Goal: Task Accomplishment & Management: Manage account settings

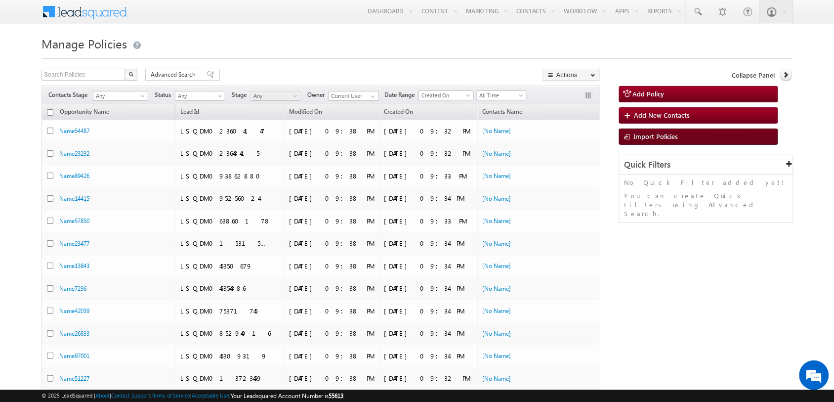
click at [676, 140] on span "Import Policies" at bounding box center [656, 136] width 44 height 8
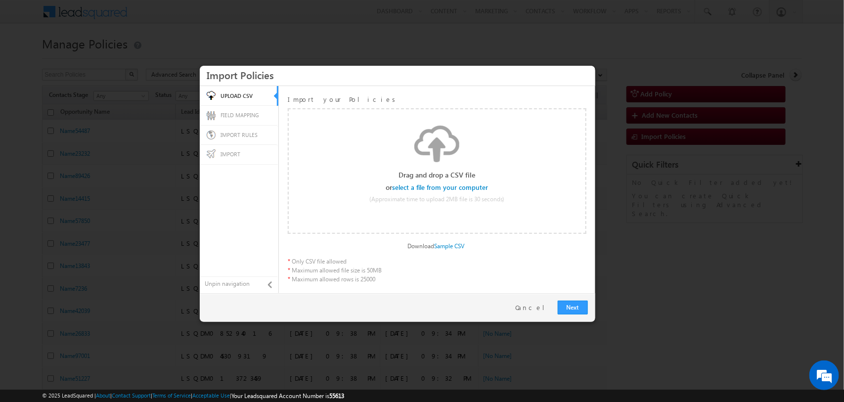
click at [473, 185] on input "file" at bounding box center [441, 187] width 94 height 7
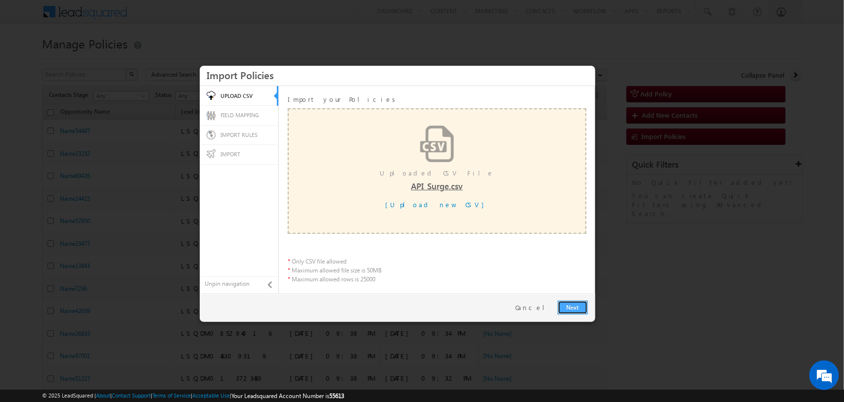
click at [579, 309] on link "Next" at bounding box center [573, 308] width 30 height 14
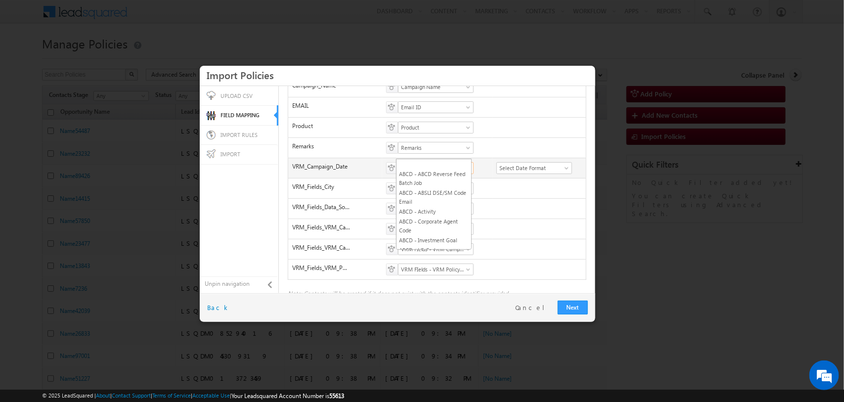
scroll to position [127, 0]
click at [462, 164] on span "Actual Closure Date" at bounding box center [432, 168] width 68 height 9
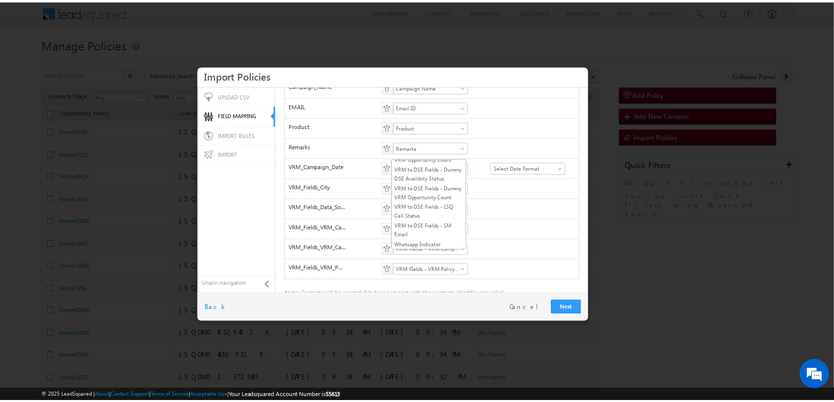
scroll to position [3855, 0]
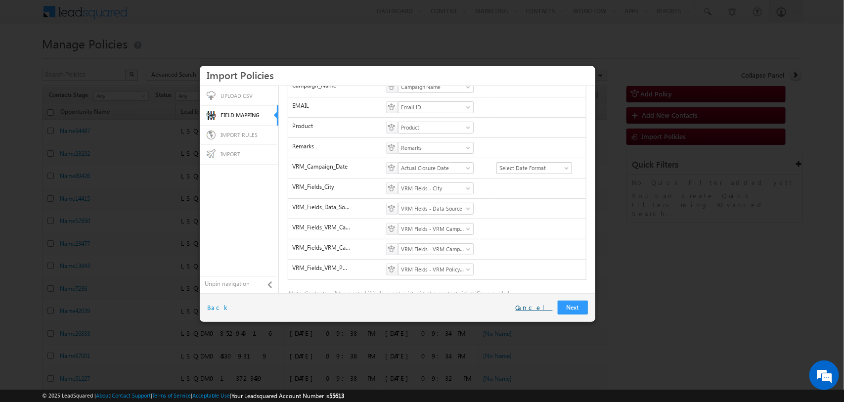
click at [541, 307] on link "Cancel" at bounding box center [534, 307] width 37 height 9
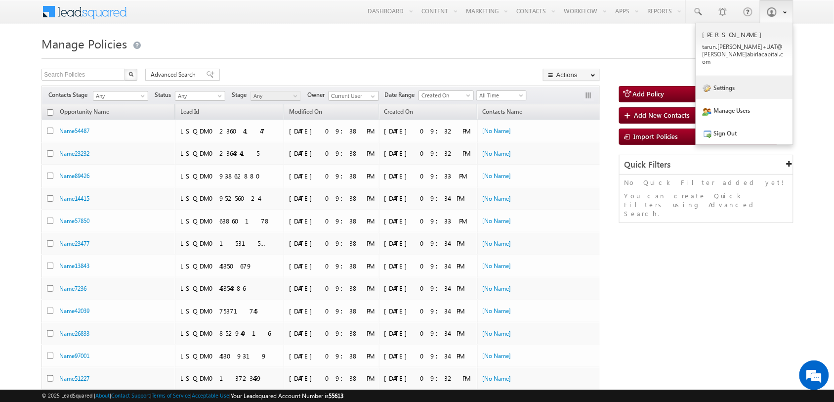
click at [742, 80] on link "Settings" at bounding box center [745, 87] width 97 height 23
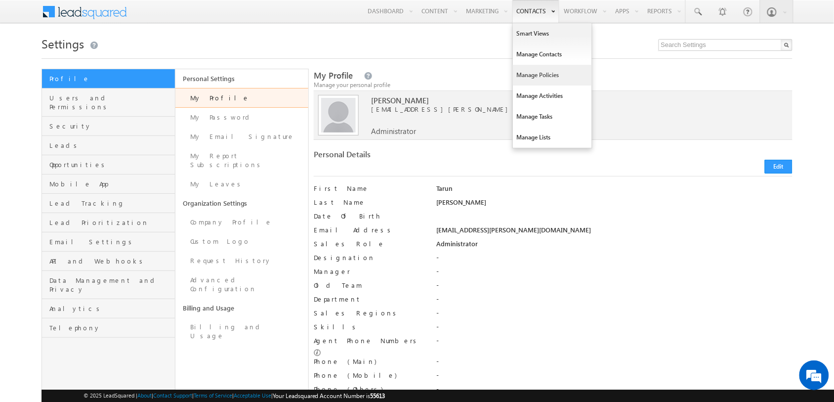
click at [539, 76] on link "Manage Policies" at bounding box center [552, 75] width 79 height 21
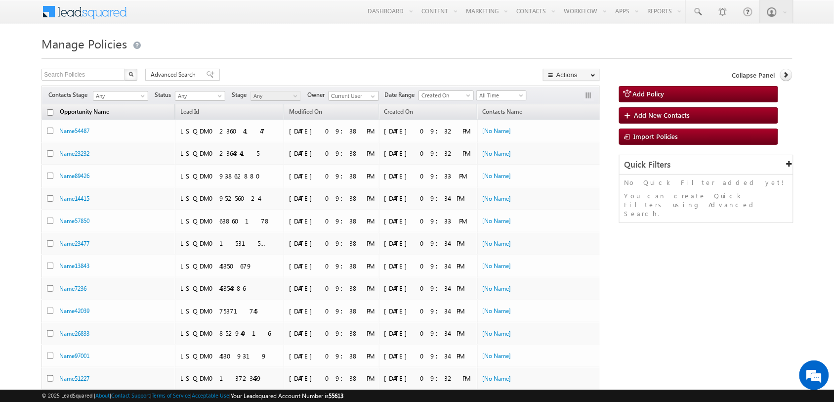
click at [112, 110] on link "Opportunity Name" at bounding box center [84, 112] width 59 height 13
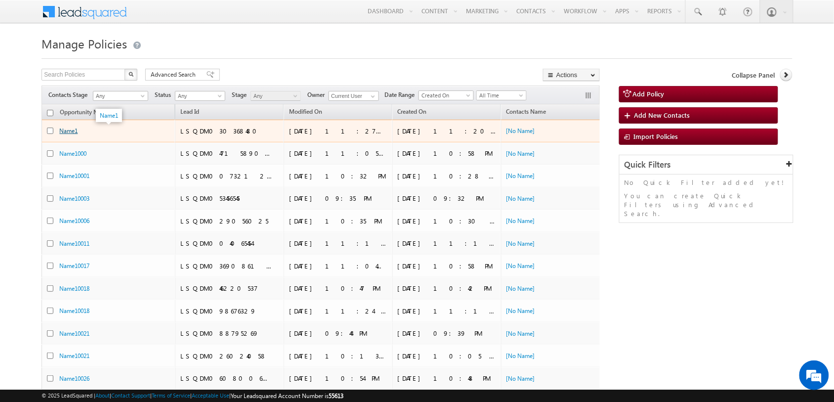
click at [68, 128] on link "Name1" at bounding box center [68, 130] width 18 height 7
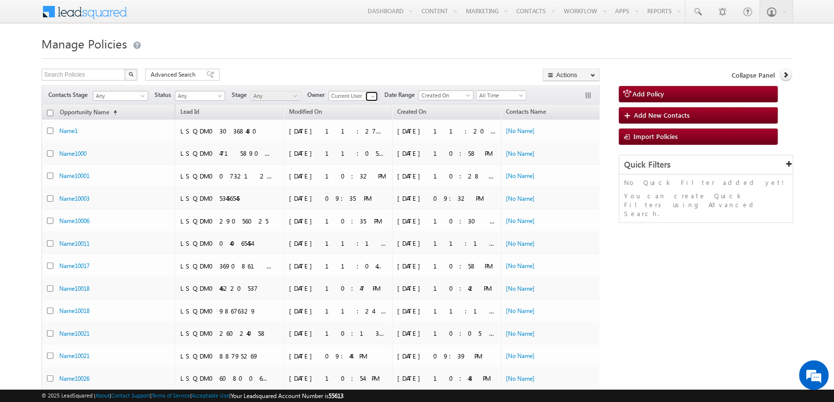
click at [377, 98] on span at bounding box center [373, 96] width 8 height 8
click at [357, 109] on link "Any" at bounding box center [354, 105] width 51 height 11
type input "Any"
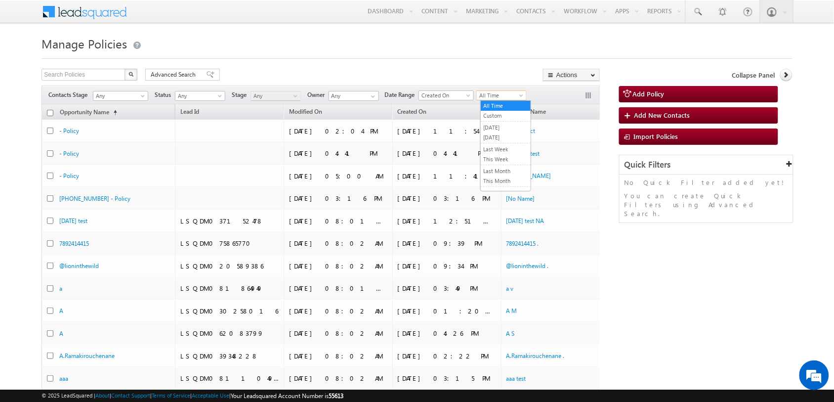
click at [505, 95] on span "All Time" at bounding box center [500, 95] width 47 height 9
click at [497, 151] on link "Last Year" at bounding box center [506, 154] width 50 height 9
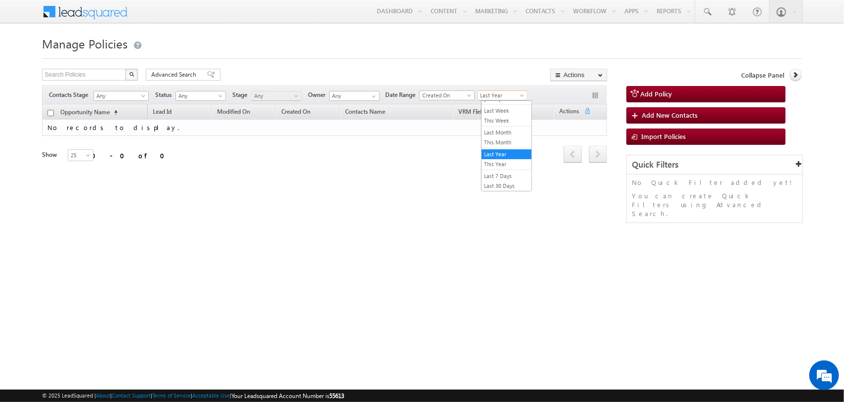
click at [507, 95] on span "Last Year" at bounding box center [501, 95] width 47 height 9
click at [505, 147] on link "Last Week" at bounding box center [507, 149] width 50 height 9
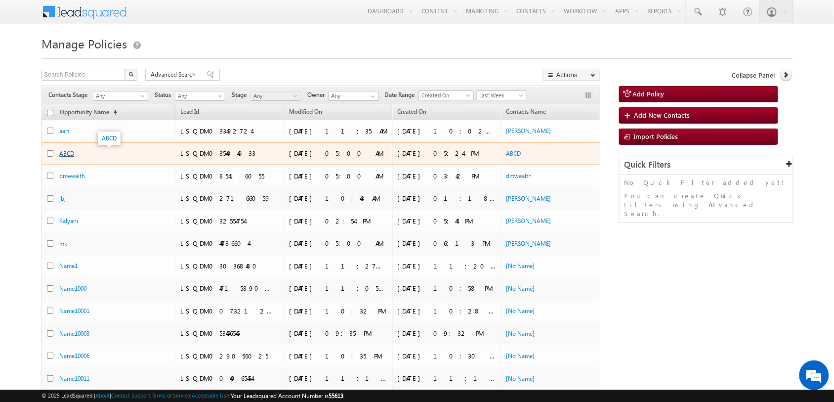
click at [72, 155] on link "ABCD" at bounding box center [66, 153] width 15 height 7
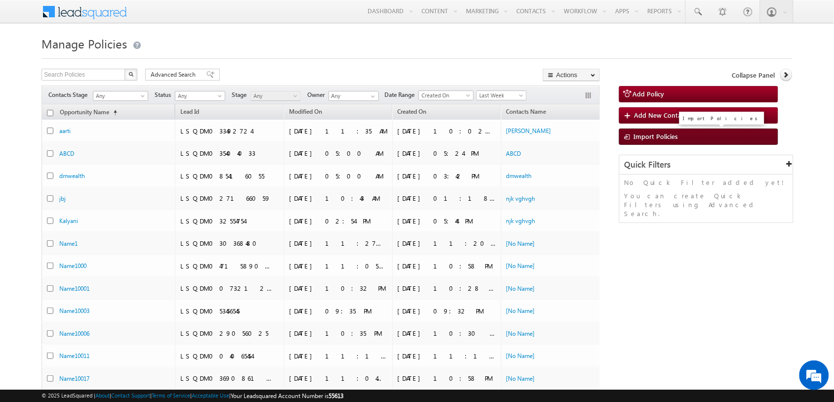
click at [662, 133] on span "Import Policies" at bounding box center [656, 136] width 44 height 8
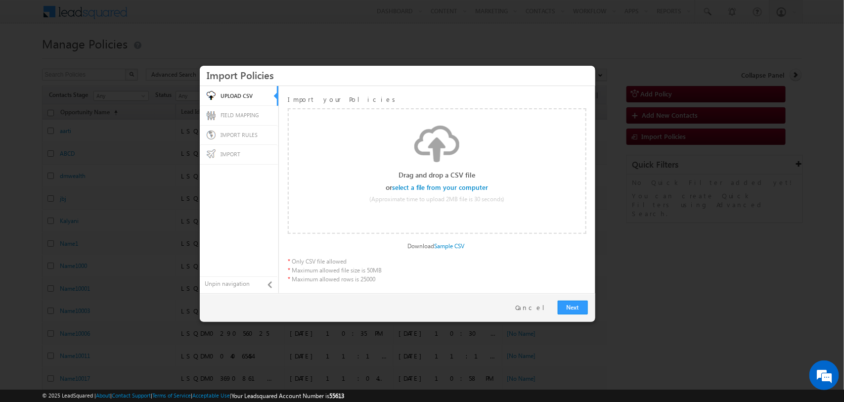
click at [443, 186] on input "file" at bounding box center [441, 187] width 94 height 7
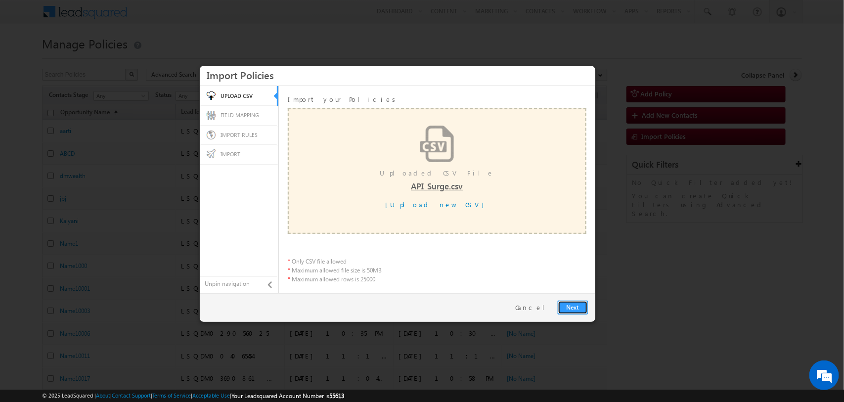
click at [567, 306] on link "Next" at bounding box center [573, 308] width 30 height 14
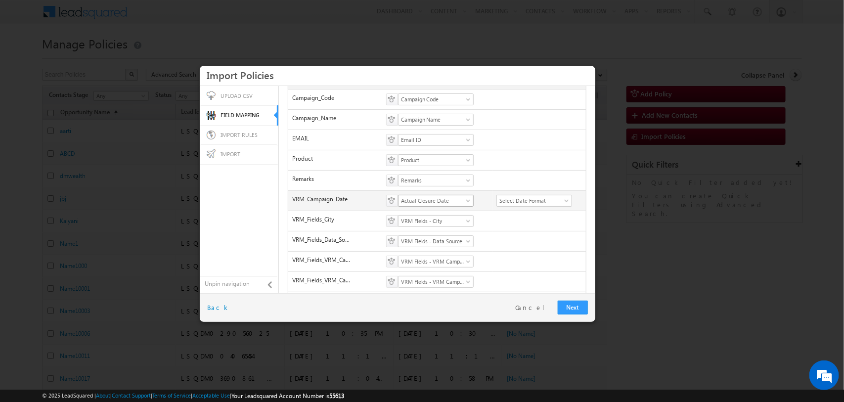
scroll to position [127, 0]
click at [457, 196] on span "Actual Closure Date" at bounding box center [432, 200] width 68 height 9
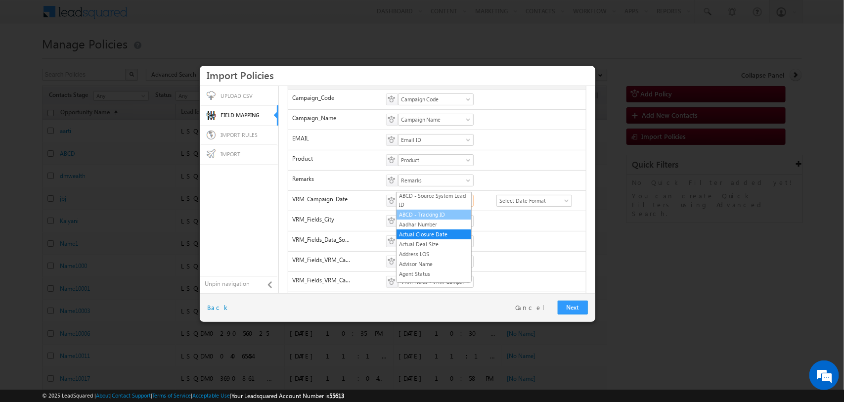
scroll to position [0, 0]
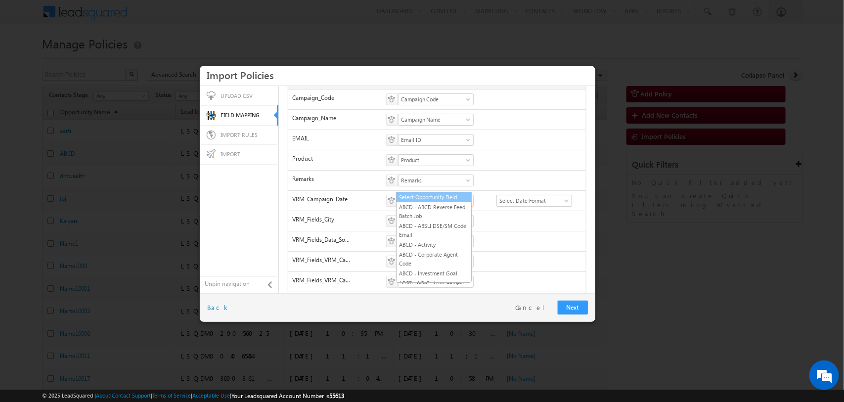
click at [444, 198] on link "Select Opportunity Field" at bounding box center [433, 197] width 75 height 9
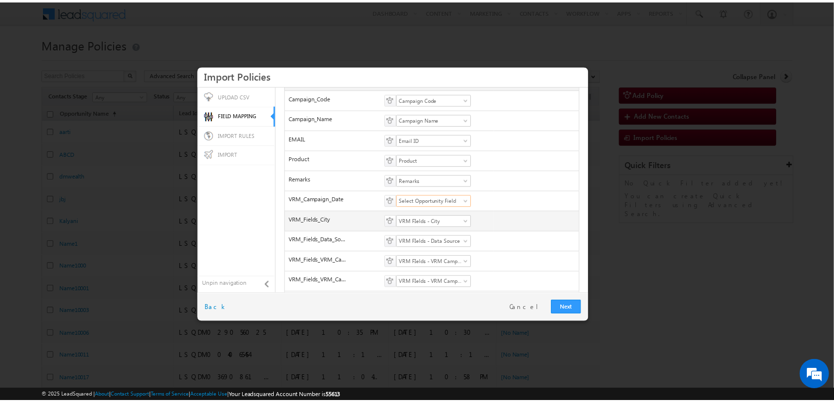
scroll to position [129, 0]
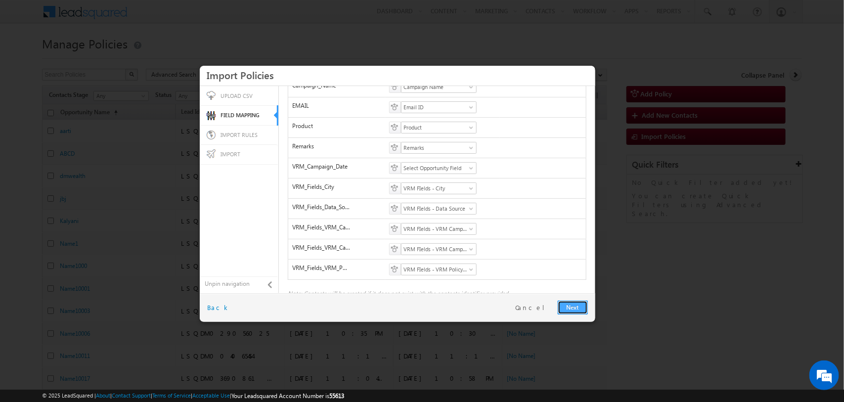
click at [569, 309] on link "Next" at bounding box center [573, 308] width 30 height 14
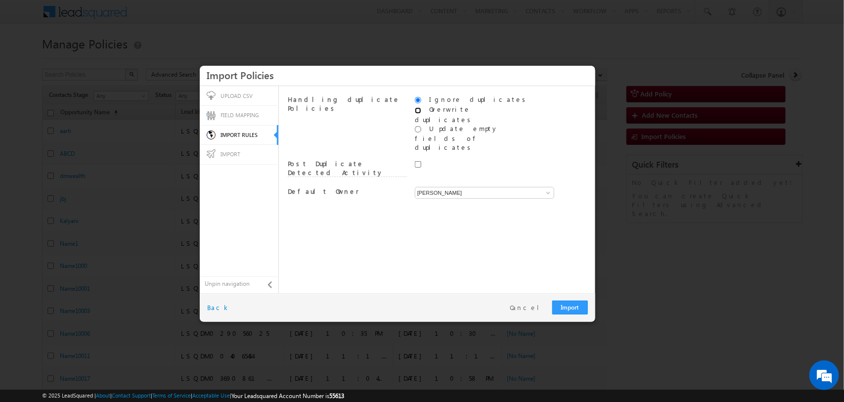
click at [416, 107] on input "radio" at bounding box center [418, 110] width 6 height 6
radio input "true"
click at [567, 312] on link "Import" at bounding box center [570, 308] width 36 height 14
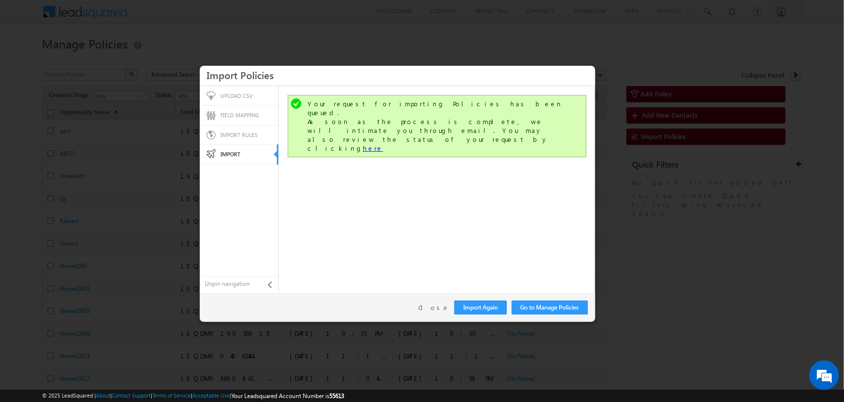
click at [383, 144] on link "here" at bounding box center [373, 148] width 20 height 8
click at [436, 305] on link "Close" at bounding box center [433, 307] width 31 height 9
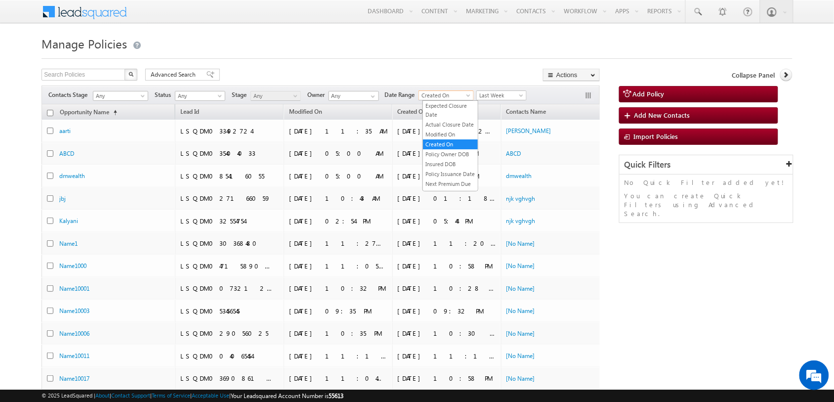
click at [460, 93] on span "Created On" at bounding box center [444, 95] width 51 height 9
click at [444, 139] on link "Modified On" at bounding box center [450, 134] width 55 height 9
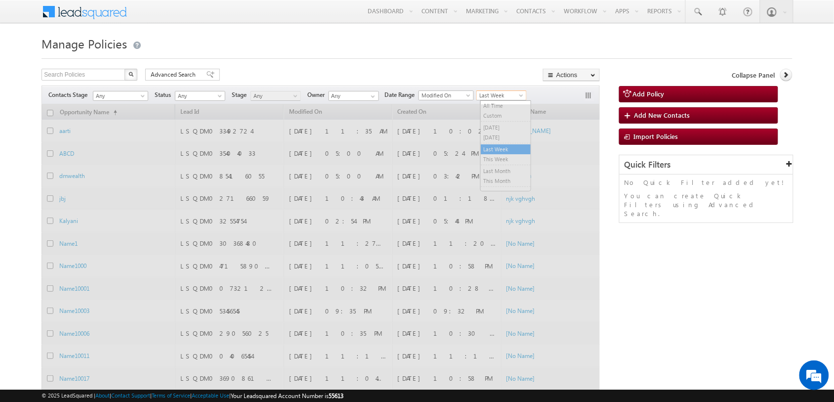
click at [508, 92] on span "Last Week" at bounding box center [500, 95] width 47 height 9
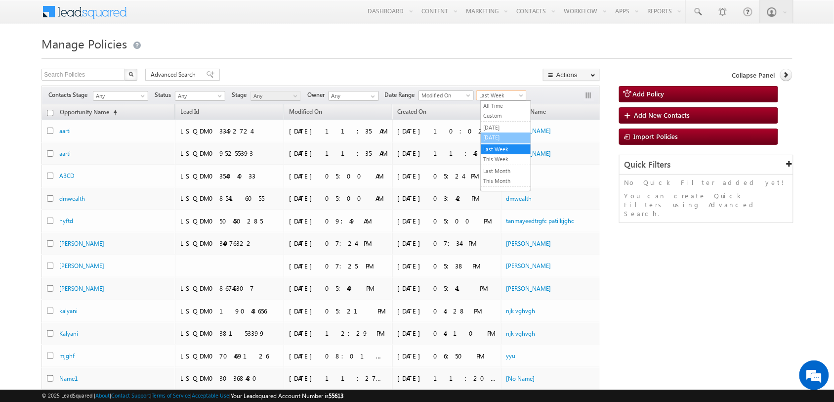
click at [504, 138] on link "Today" at bounding box center [506, 137] width 50 height 9
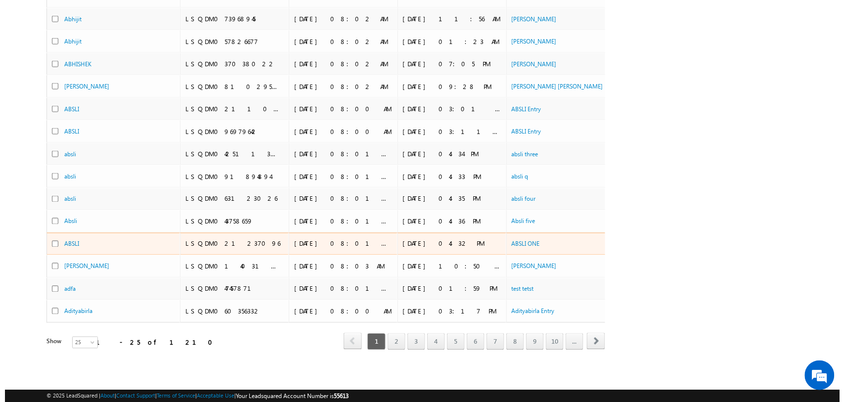
scroll to position [0, 0]
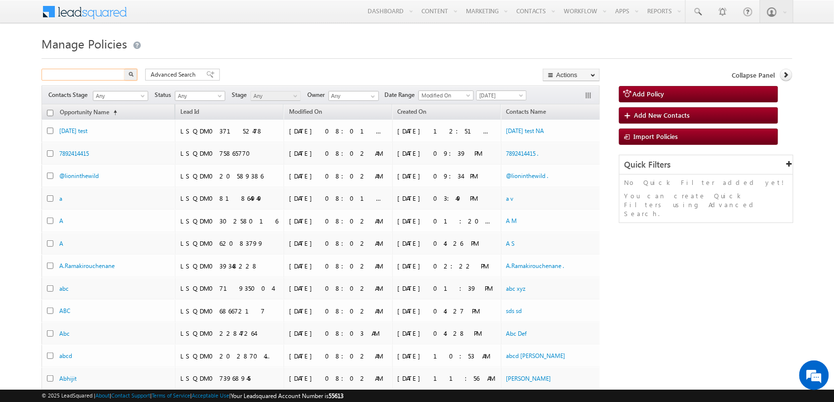
click at [106, 72] on input "text" at bounding box center [84, 75] width 85 height 12
paste input "9653358233"
type input "9653358233"
click at [134, 73] on button "button" at bounding box center [131, 75] width 13 height 12
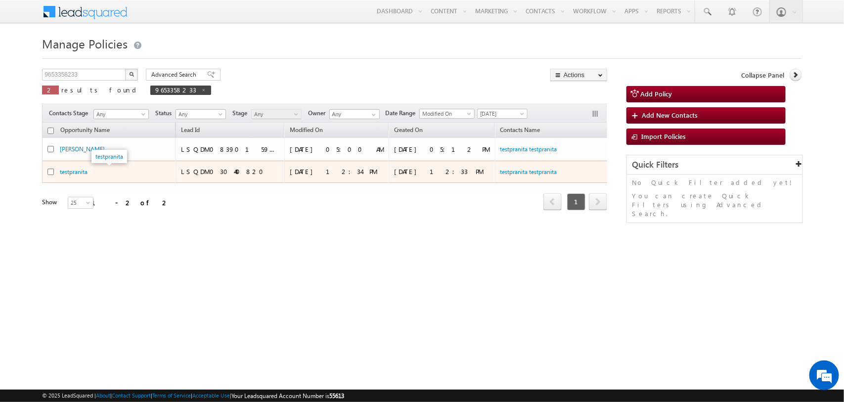
click at [73, 167] on span "testpranita" at bounding box center [74, 171] width 28 height 8
click at [78, 171] on link "testpranita" at bounding box center [74, 171] width 28 height 7
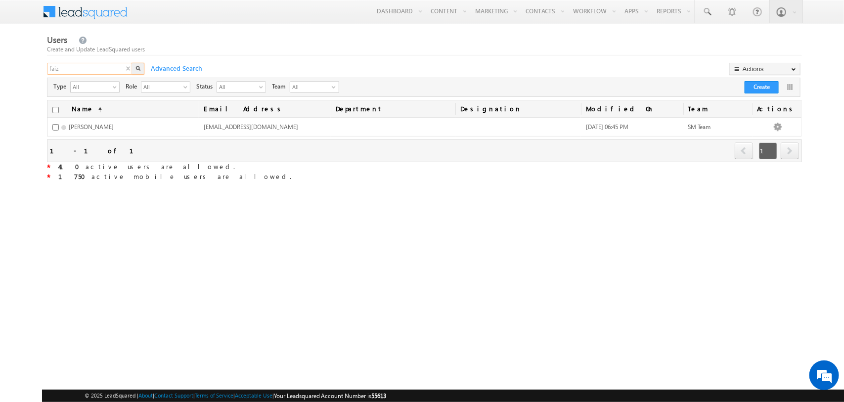
click at [109, 66] on input "faiz" at bounding box center [90, 69] width 86 height 12
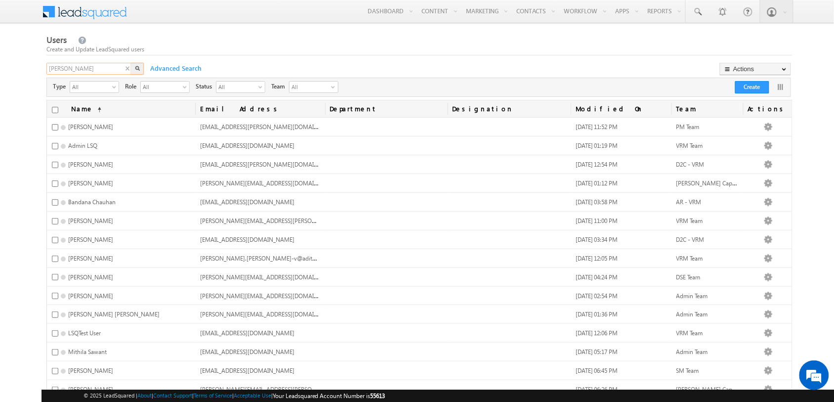
type input "[PERSON_NAME]"
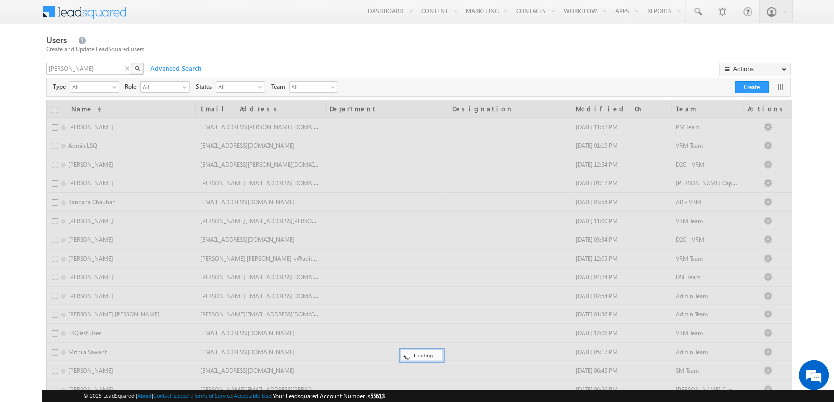
click at [139, 72] on button "button" at bounding box center [137, 69] width 13 height 12
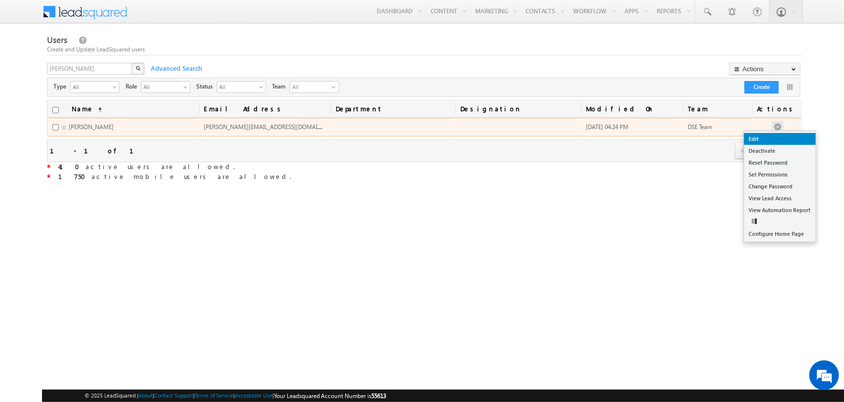
click at [780, 139] on link "Edit" at bounding box center [780, 139] width 72 height 12
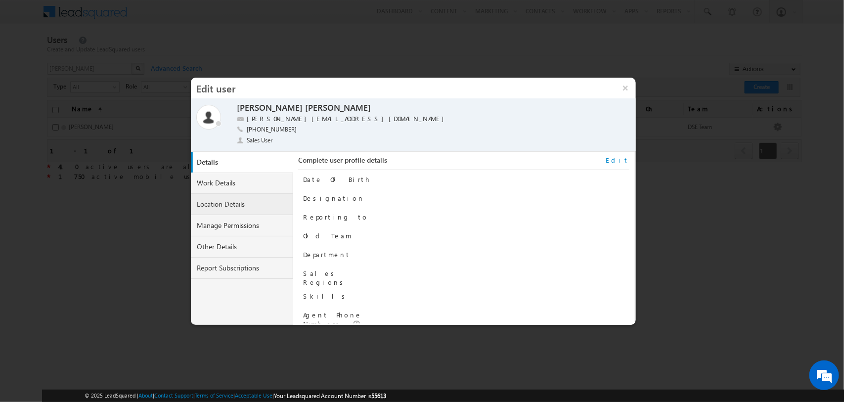
scroll to position [0, 0]
click at [244, 184] on link "Work Details" at bounding box center [242, 183] width 103 height 21
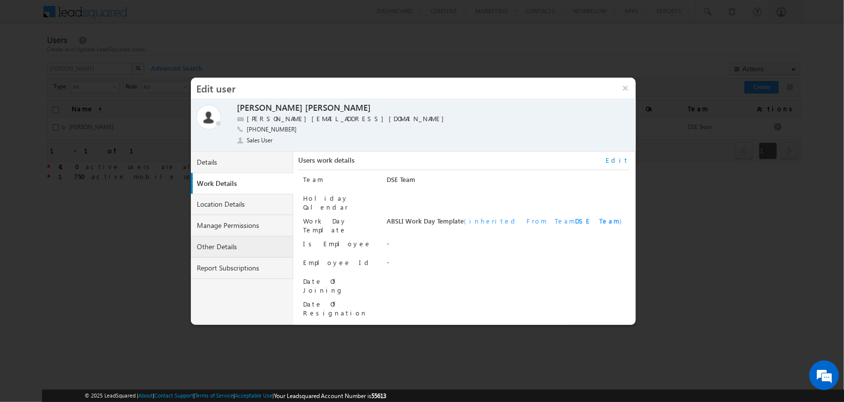
click at [258, 240] on link "Other Details" at bounding box center [242, 246] width 103 height 21
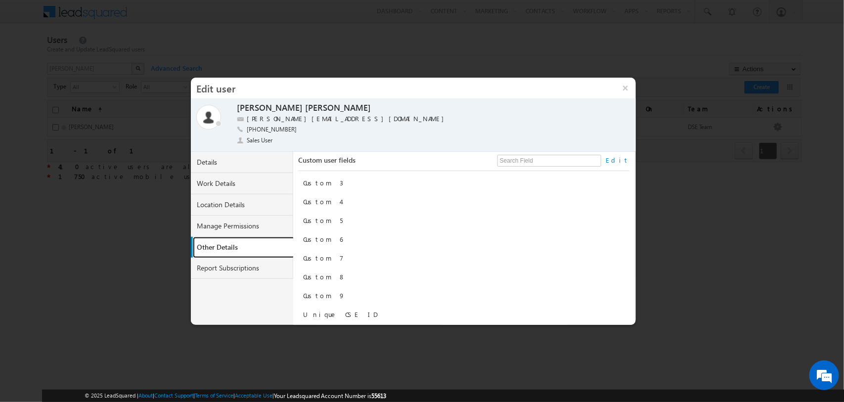
scroll to position [0, 0]
click at [408, 241] on div at bounding box center [494, 243] width 215 height 14
click at [400, 255] on div "IN704154" at bounding box center [494, 262] width 215 height 14
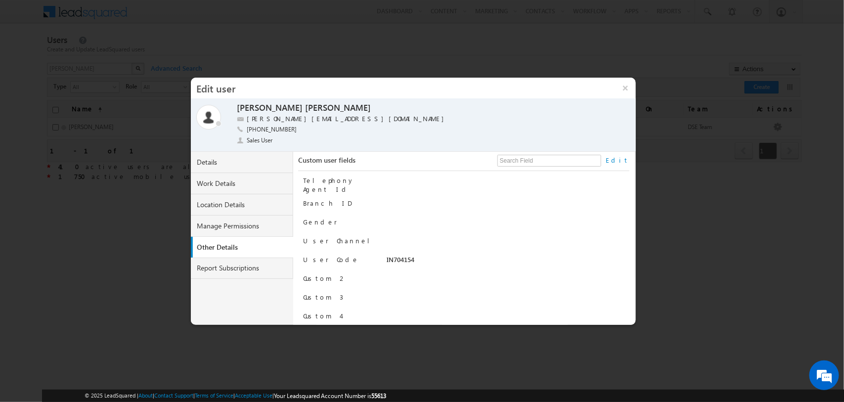
copy div "IN704154"
click at [476, 263] on div "IN704154" at bounding box center [494, 262] width 215 height 14
click at [620, 89] on button "×" at bounding box center [624, 88] width 21 height 21
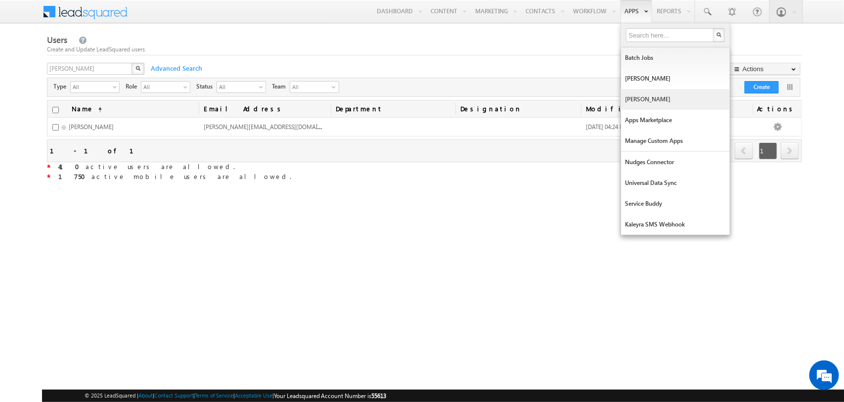
click at [649, 99] on link "Manage Lapps" at bounding box center [675, 99] width 109 height 21
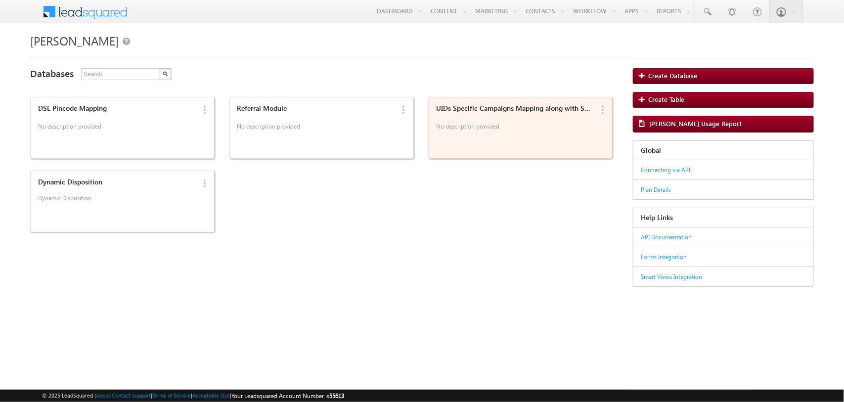
click at [491, 120] on p "No description provided" at bounding box center [514, 127] width 157 height 15
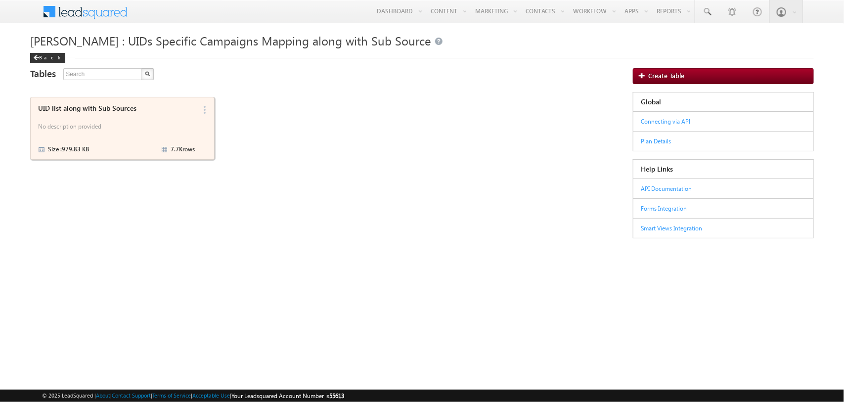
click at [110, 114] on div "UID list along with Sub Sources No description provided Size : 979.83 KB 7.7K r…" at bounding box center [115, 128] width 160 height 54
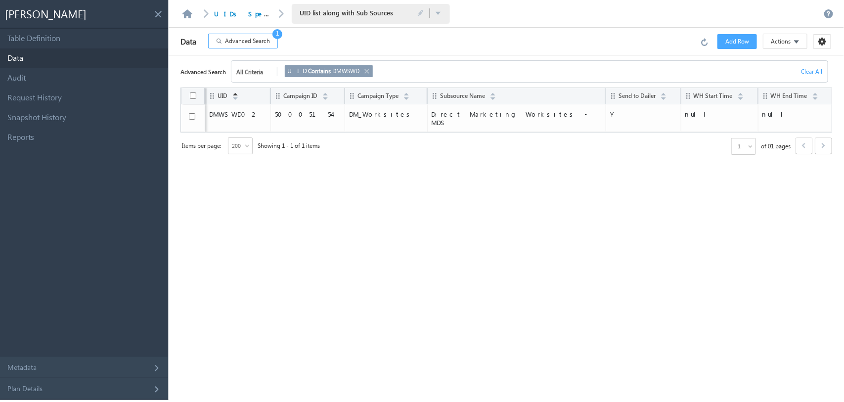
click at [254, 35] on button "Advanced Search 1" at bounding box center [243, 41] width 70 height 15
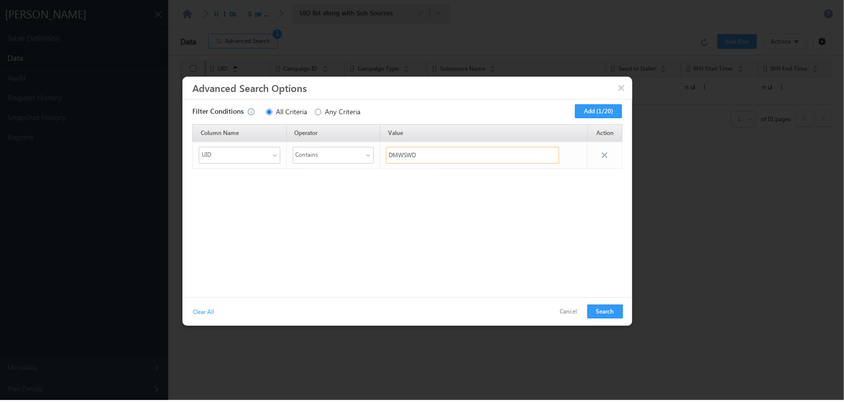
drag, startPoint x: 449, startPoint y: 158, endPoint x: 312, endPoint y: 171, distance: 137.5
click at [312, 171] on div "Column Name Operator Value Action UID Contains DMWSWD" at bounding box center [407, 208] width 440 height 168
paste input "02"
type input "DMWSWD02"
click at [592, 314] on button "Search" at bounding box center [605, 312] width 36 height 14
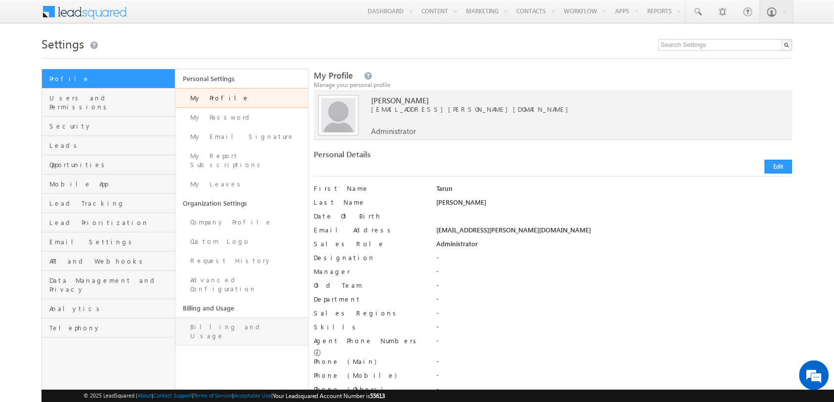
click at [238, 317] on link "Billing and Usage" at bounding box center [242, 331] width 133 height 28
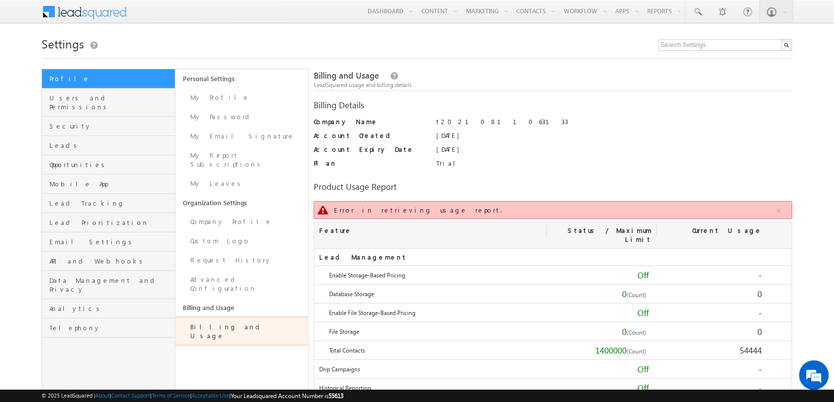
drag, startPoint x: 500, startPoint y: 119, endPoint x: 414, endPoint y: 127, distance: 86.9
click at [414, 127] on div "Company Name t20210811063133" at bounding box center [553, 124] width 479 height 14
click at [572, 153] on div "01/01/2027" at bounding box center [615, 152] width 356 height 14
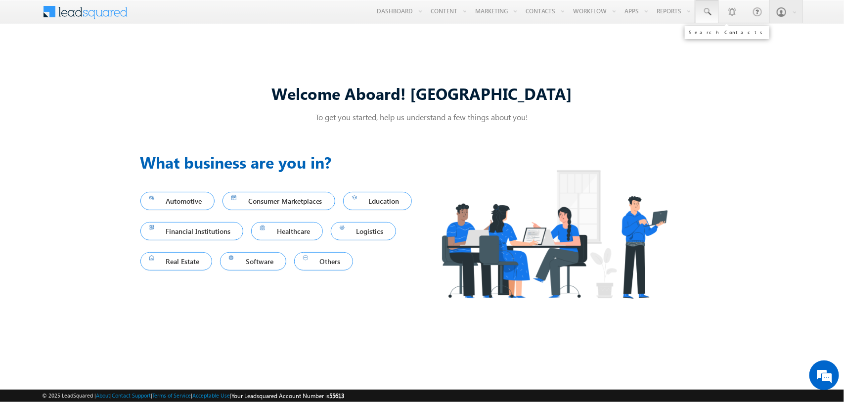
click at [715, 13] on link at bounding box center [707, 11] width 24 height 23
click at [733, 39] on input "text" at bounding box center [754, 39] width 134 height 12
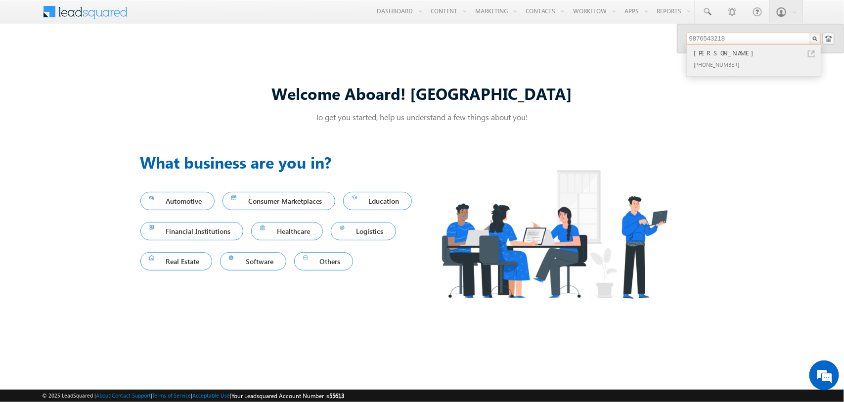
type input "9876543218"
click at [760, 58] on div "+91-9876543218" at bounding box center [758, 64] width 132 height 12
